Goal: Task Accomplishment & Management: Manage account settings

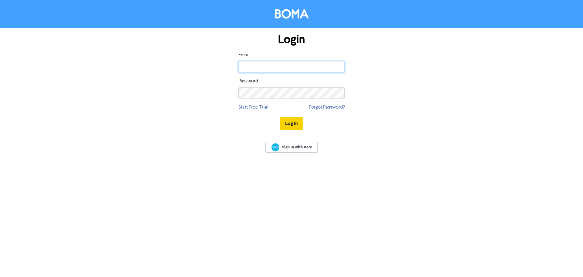
type input "[EMAIL_ADDRESS][DOMAIN_NAME]"
click at [288, 121] on button "Log In" at bounding box center [291, 123] width 23 height 13
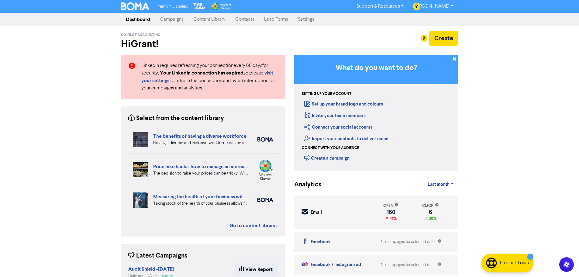
click at [249, 20] on link "Contacts" at bounding box center [244, 19] width 29 height 12
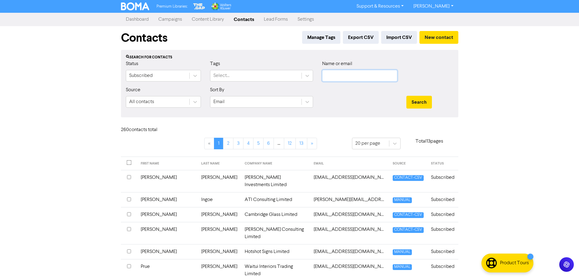
click at [340, 74] on input "text" at bounding box center [359, 76] width 75 height 12
type input "[PERSON_NAME]"
click at [406, 96] on button "Search" at bounding box center [419, 102] width 26 height 13
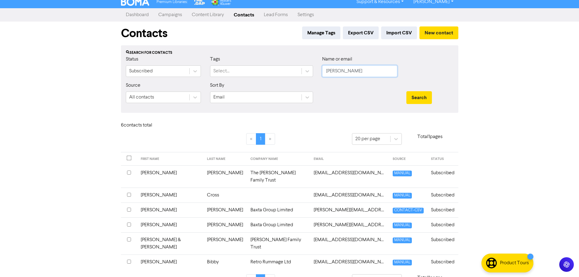
scroll to position [6, 0]
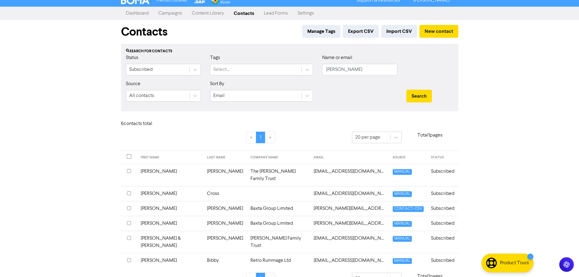
click at [247, 202] on td "Baxta Group Limited" at bounding box center [278, 208] width 63 height 15
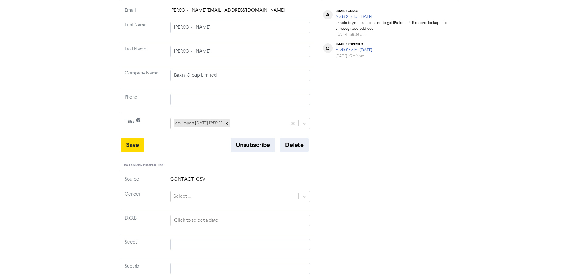
scroll to position [91, 0]
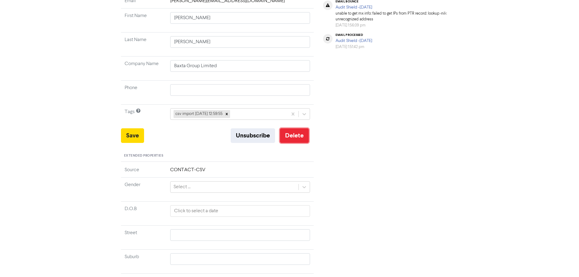
click at [298, 132] on button "Delete" at bounding box center [294, 135] width 29 height 15
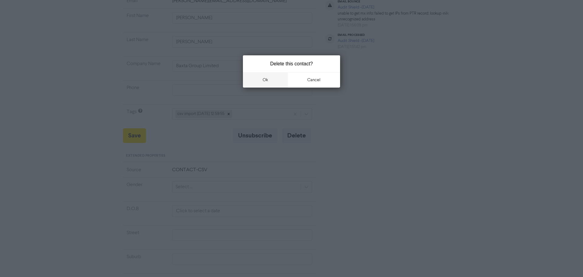
click at [268, 79] on button "ok" at bounding box center [265, 79] width 45 height 15
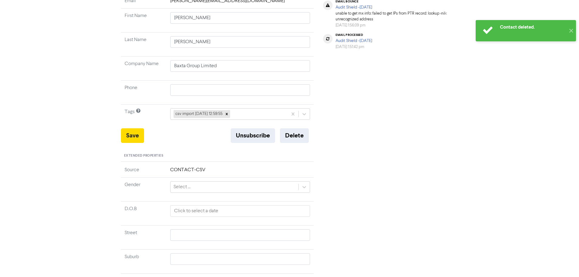
scroll to position [0, 0]
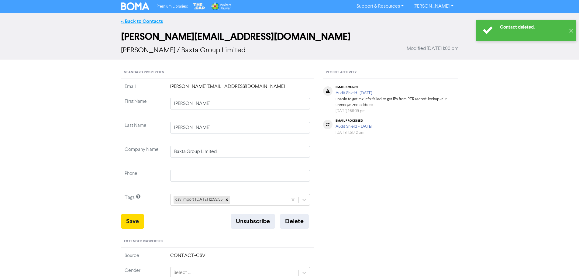
click at [138, 20] on link "<< Back to Contacts" at bounding box center [142, 21] width 42 height 6
